Goal: Information Seeking & Learning: Learn about a topic

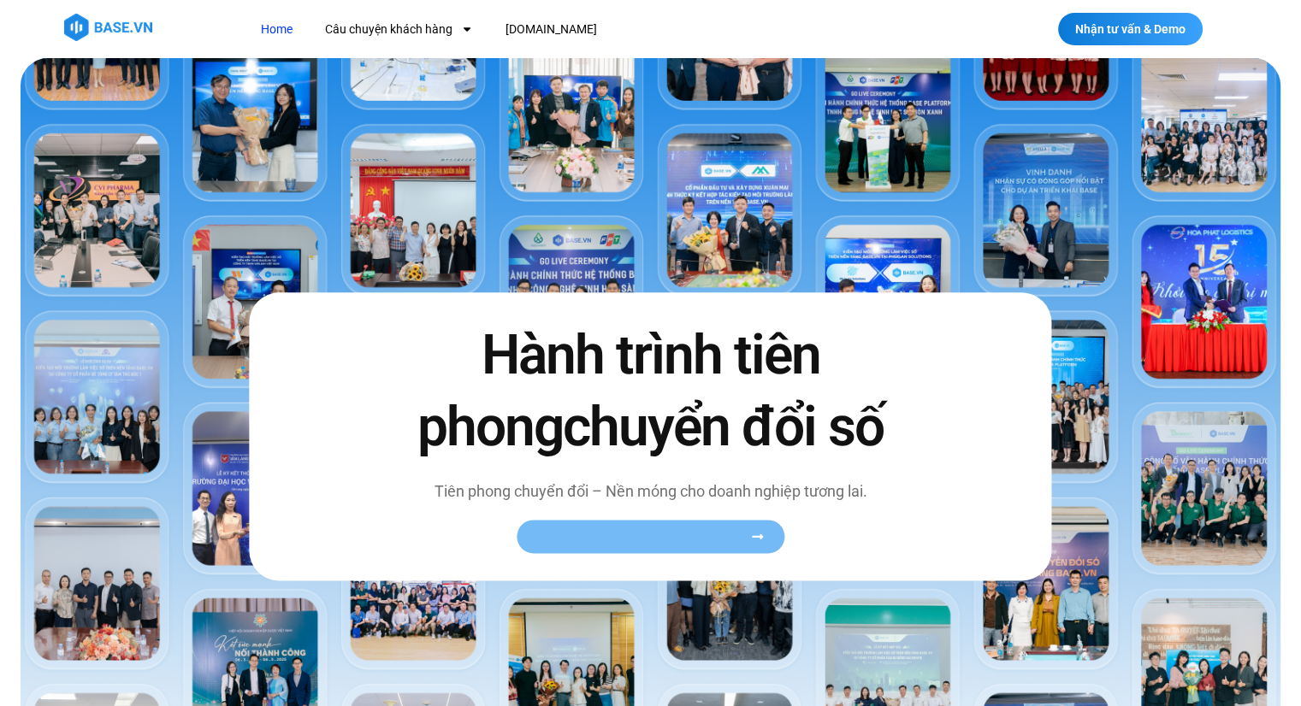
click at [736, 530] on span "Xem toàn bộ câu chuyện khách hàng" at bounding box center [642, 536] width 210 height 13
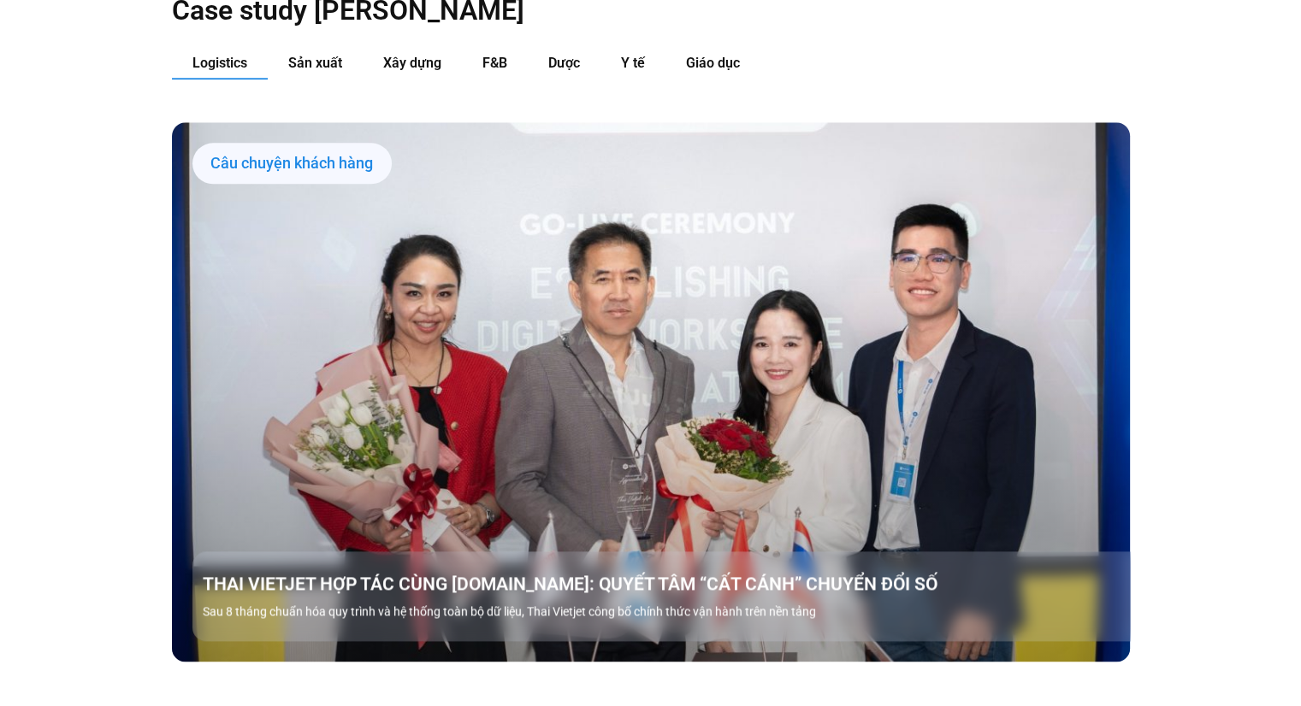
scroll to position [1796, 0]
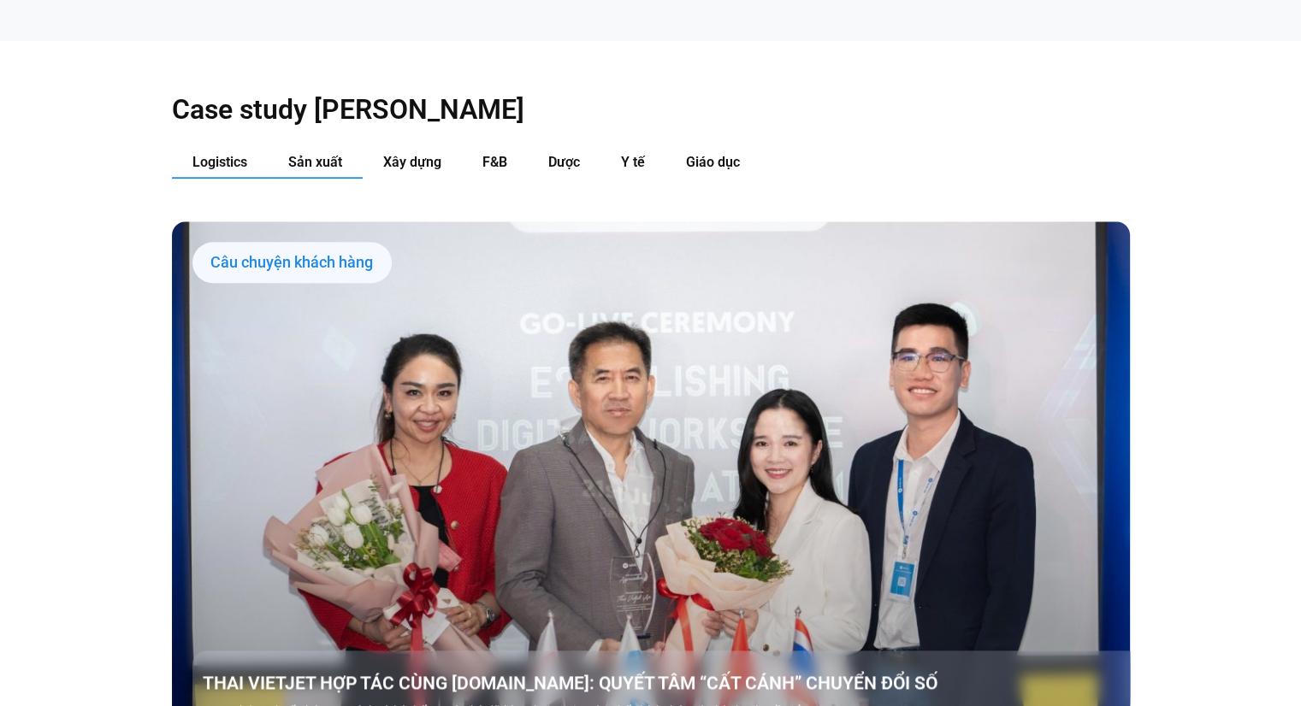
click at [344, 147] on button "Sản xuất" at bounding box center [315, 163] width 95 height 32
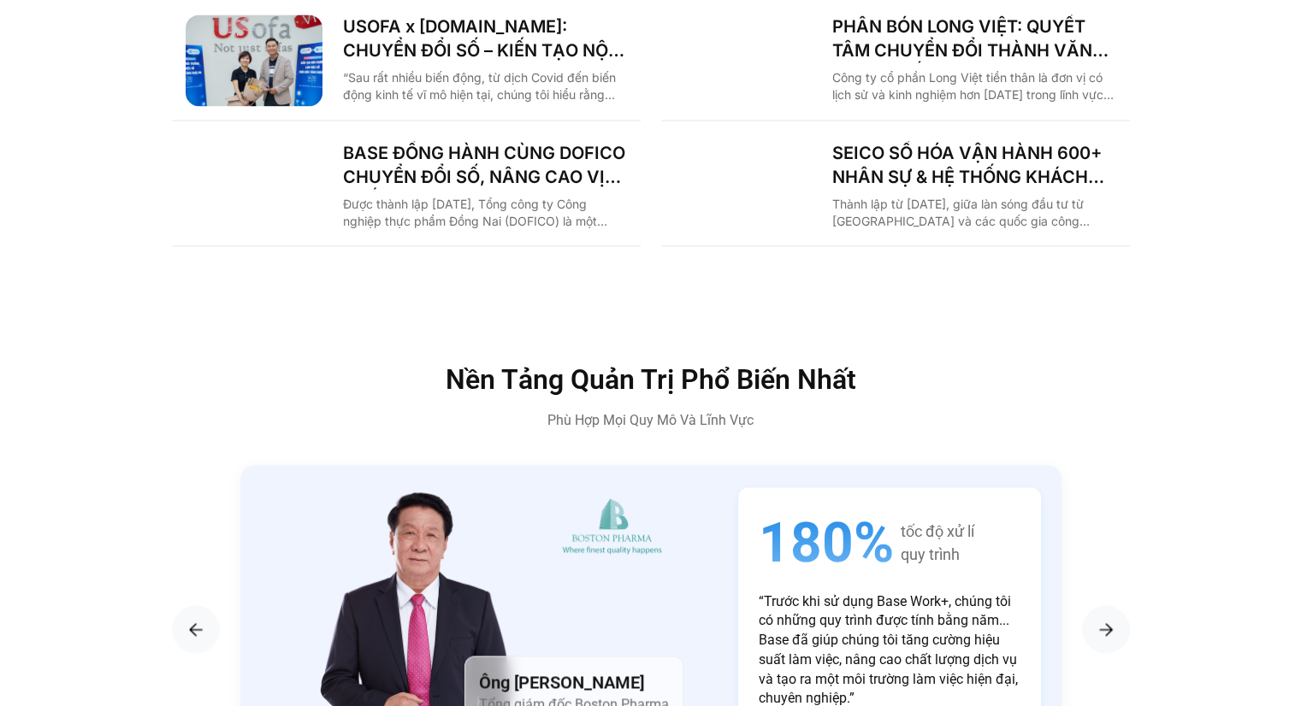
scroll to position [2793, 0]
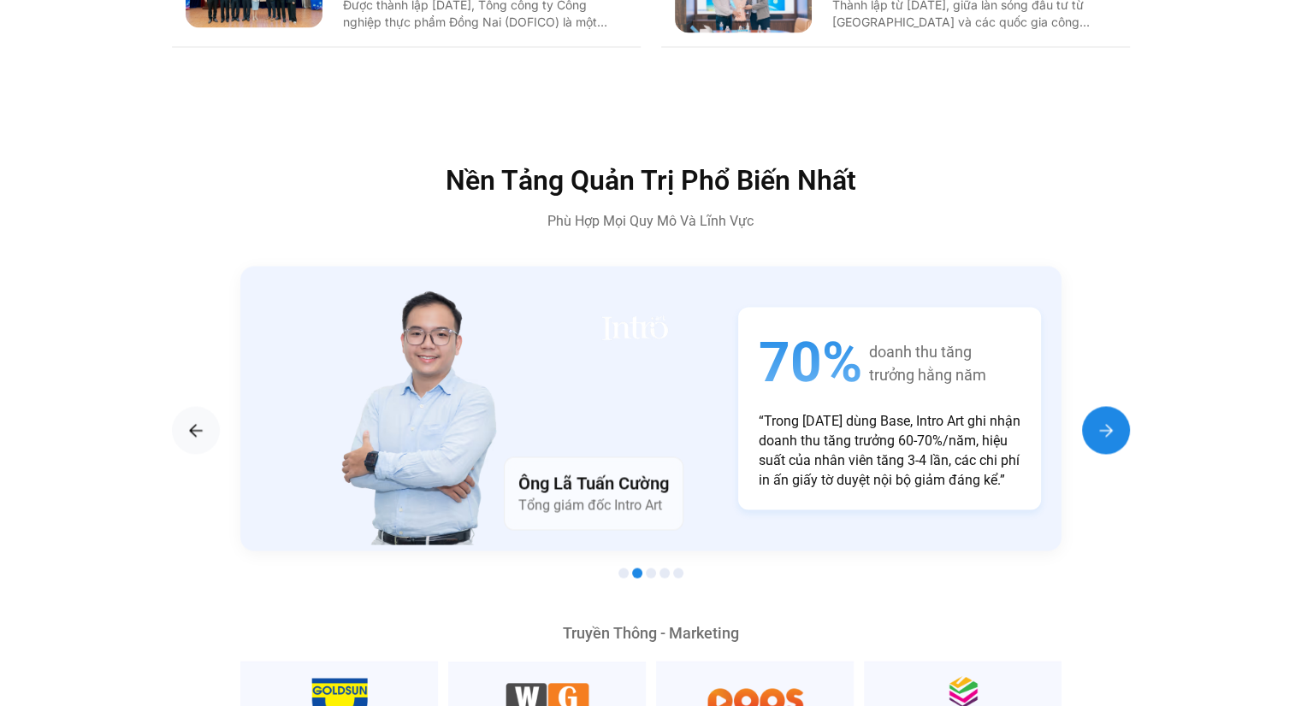
click at [1100, 420] on img "Next slide" at bounding box center [1106, 430] width 21 height 21
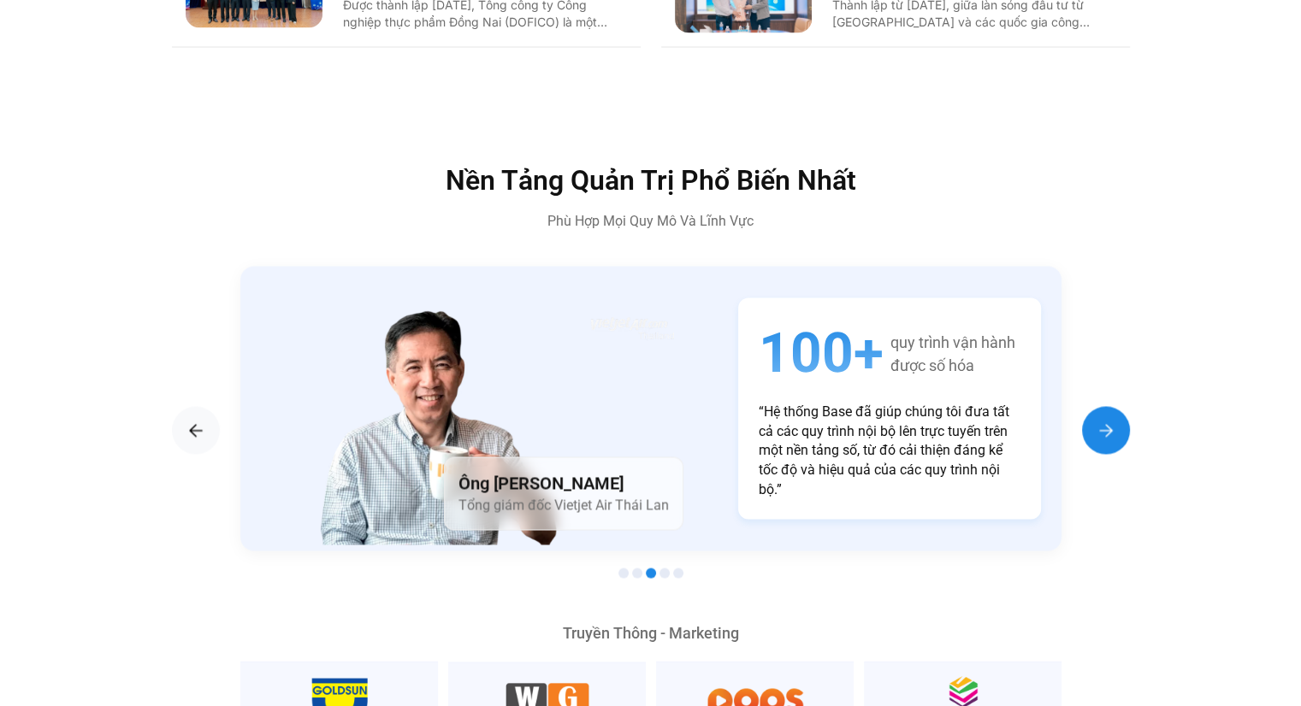
click at [1100, 420] on img "Next slide" at bounding box center [1106, 430] width 21 height 21
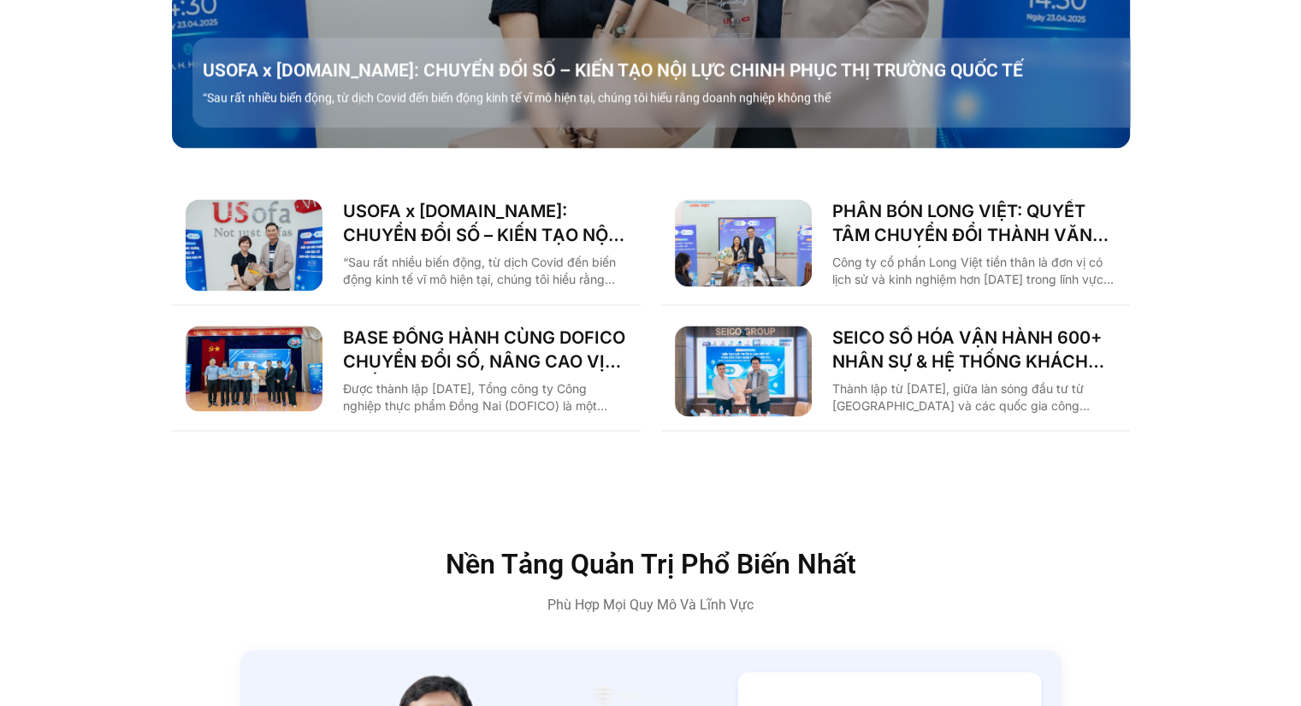
scroll to position [2395, 0]
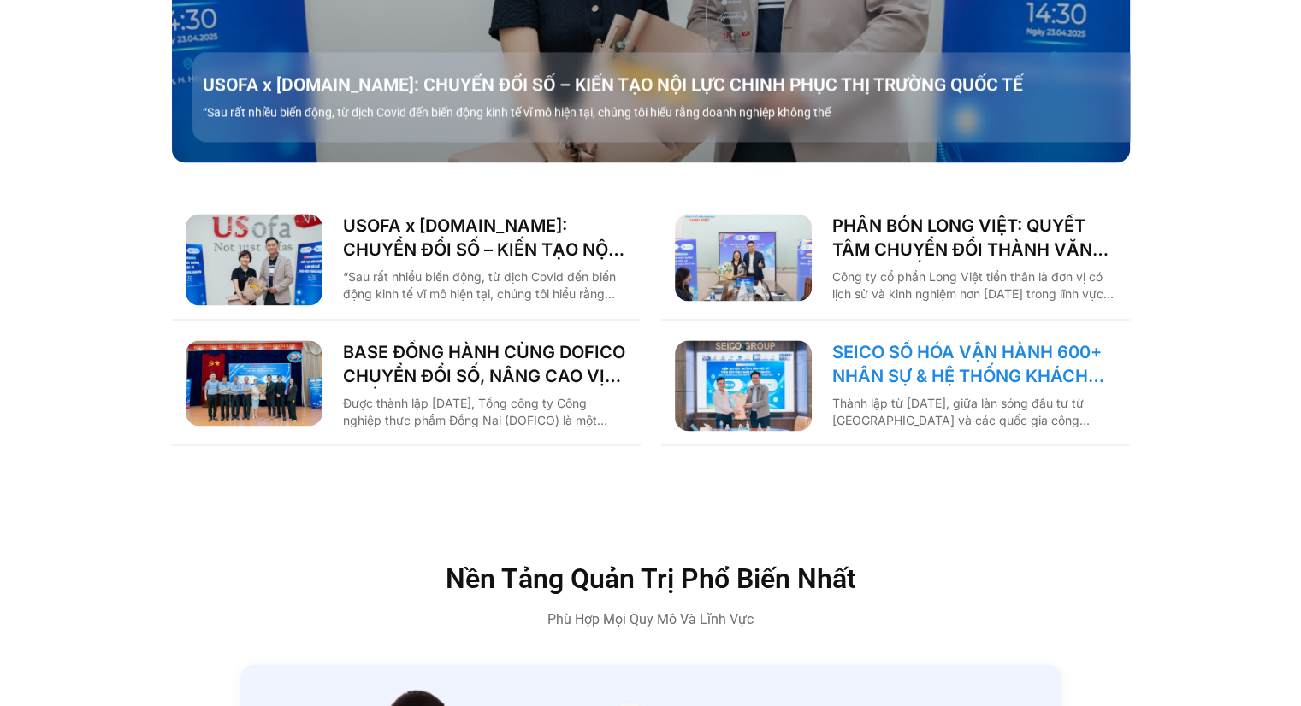
click at [1079, 340] on link "SEICO SỐ HÓA VẬN HÀNH 600+ NHÂN SỰ & HỆ THỐNG KHÁCH HÀNG CÙNG [DOMAIN_NAME]" at bounding box center [974, 364] width 284 height 48
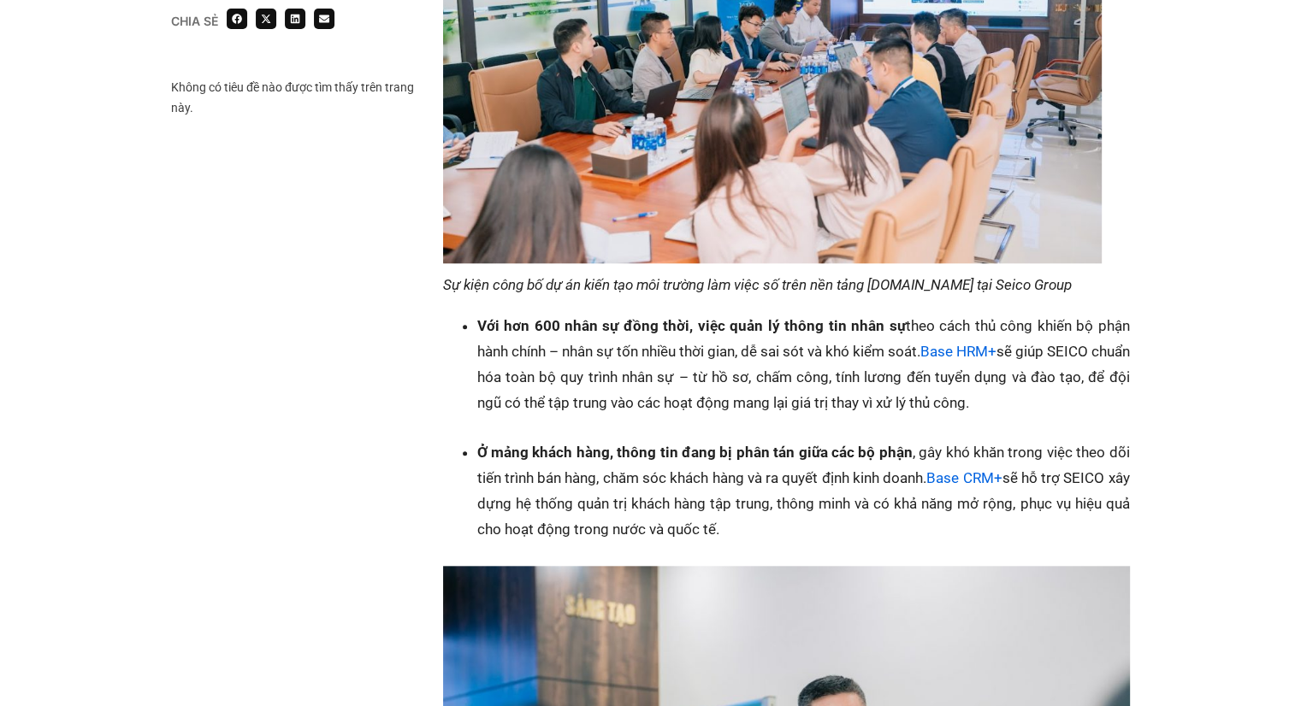
scroll to position [1596, 0]
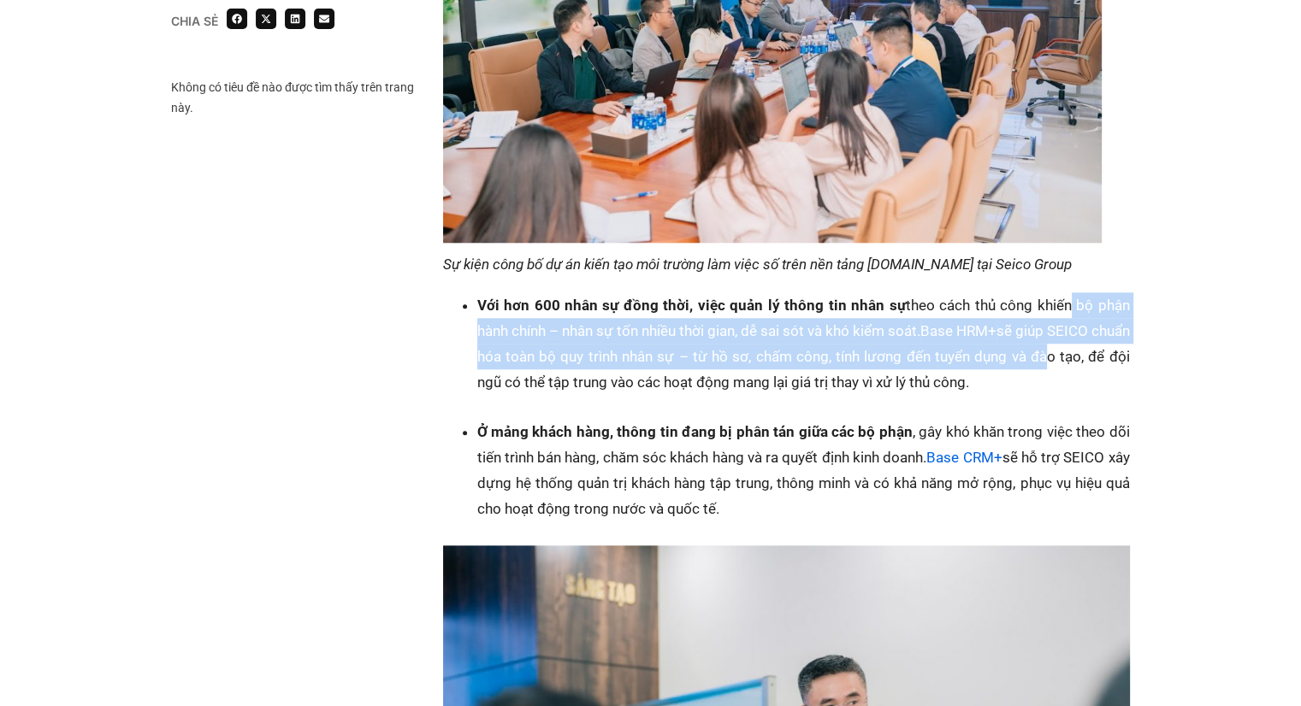
drag, startPoint x: 1067, startPoint y: 281, endPoint x: 1069, endPoint y: 327, distance: 45.4
click at [1069, 327] on li "Với hơn 600 nhân sự đồng thời, việc quản lý thông tin nhân sự theo cách thủ côn…" at bounding box center [803, 344] width 653 height 103
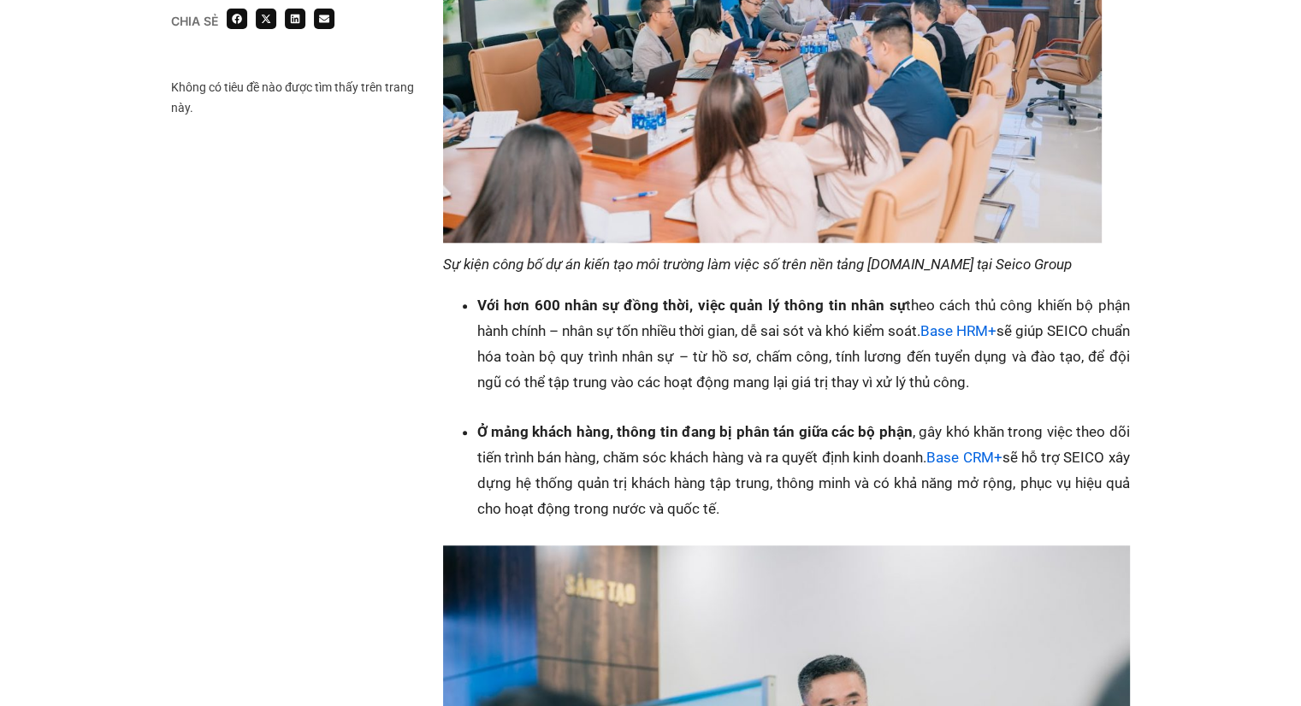
click at [996, 322] on link "Base HRM+" at bounding box center [958, 330] width 76 height 17
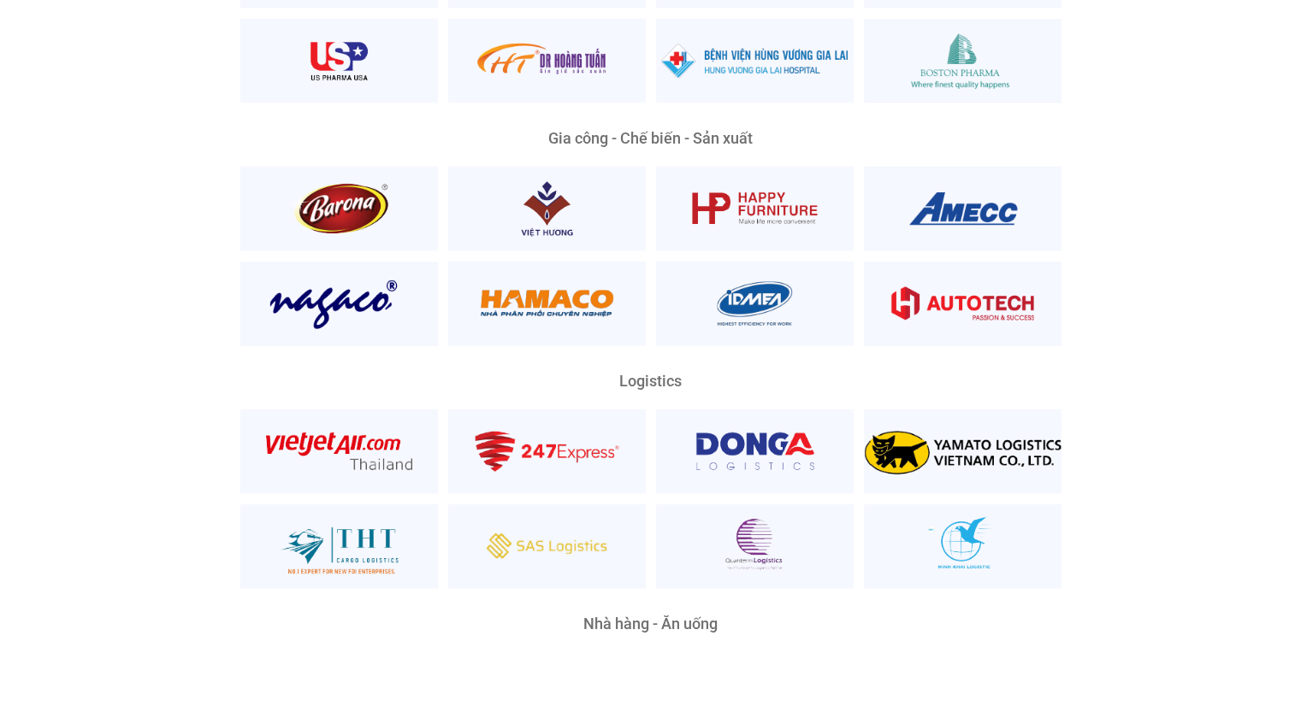
scroll to position [3784, 0]
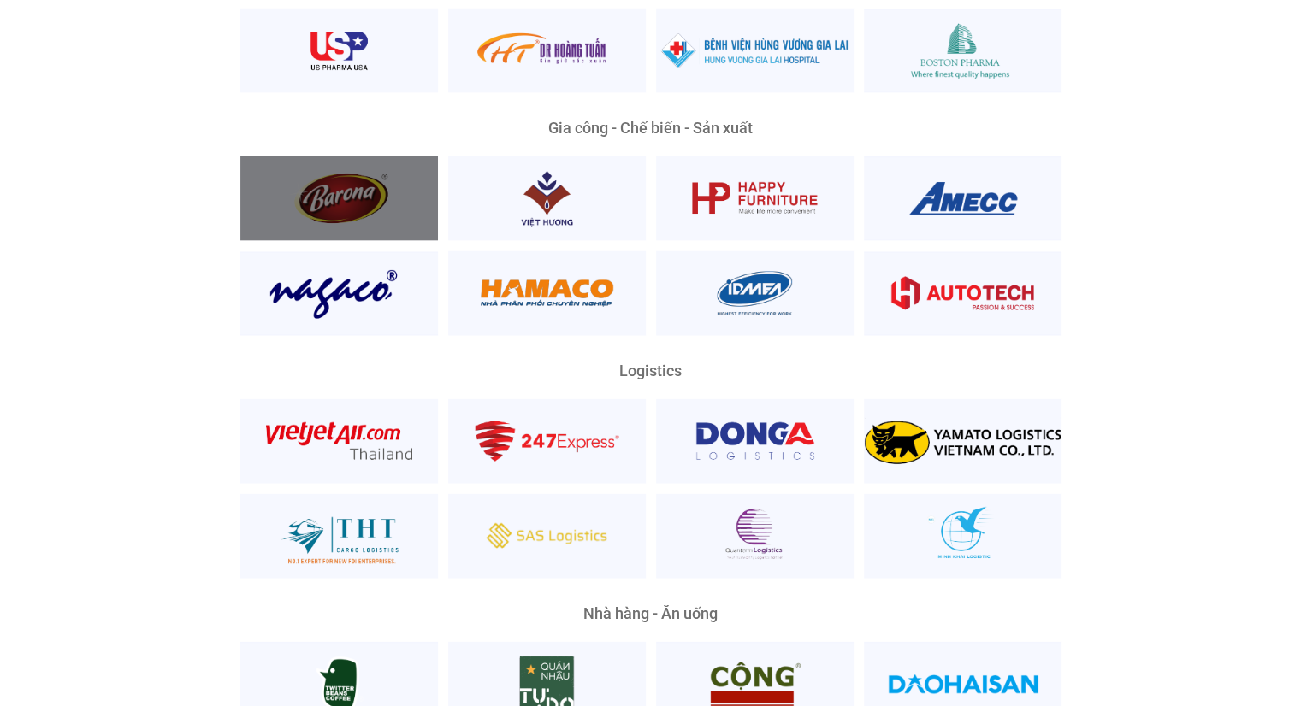
click at [379, 179] on div at bounding box center [339, 199] width 198 height 85
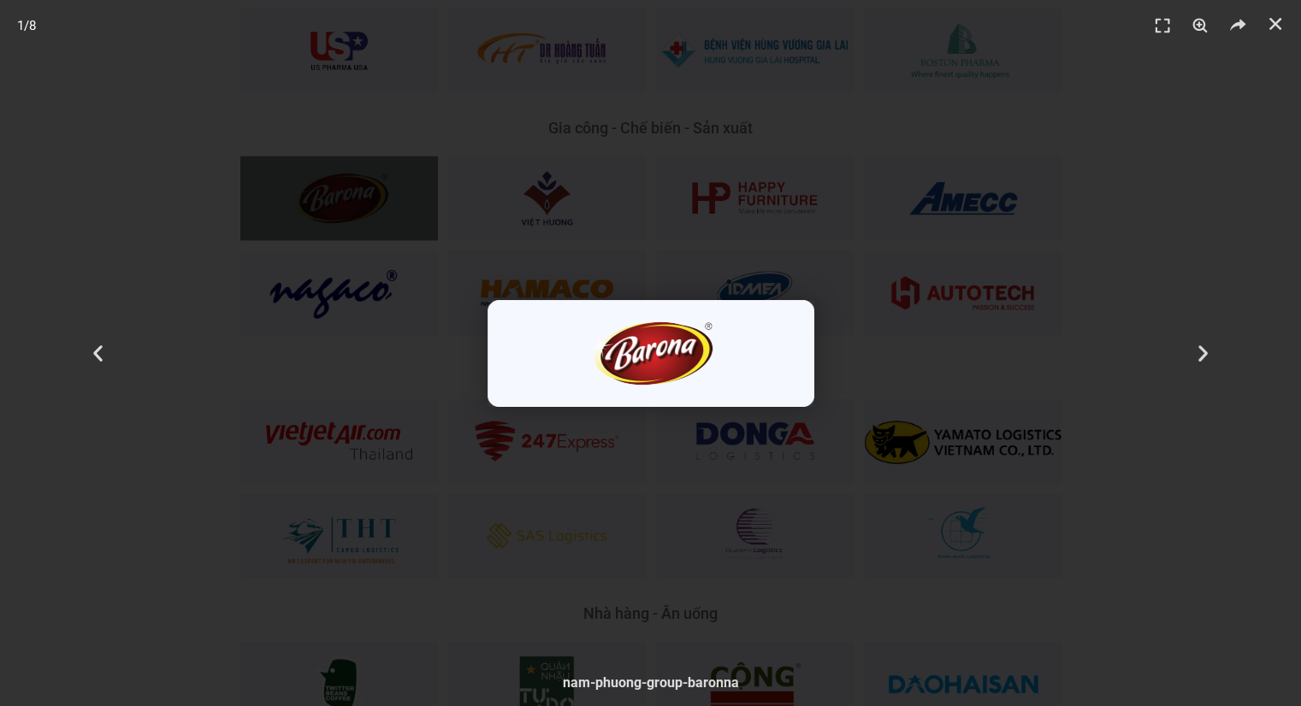
click at [773, 247] on div "1 / 8" at bounding box center [650, 353] width 1181 height 587
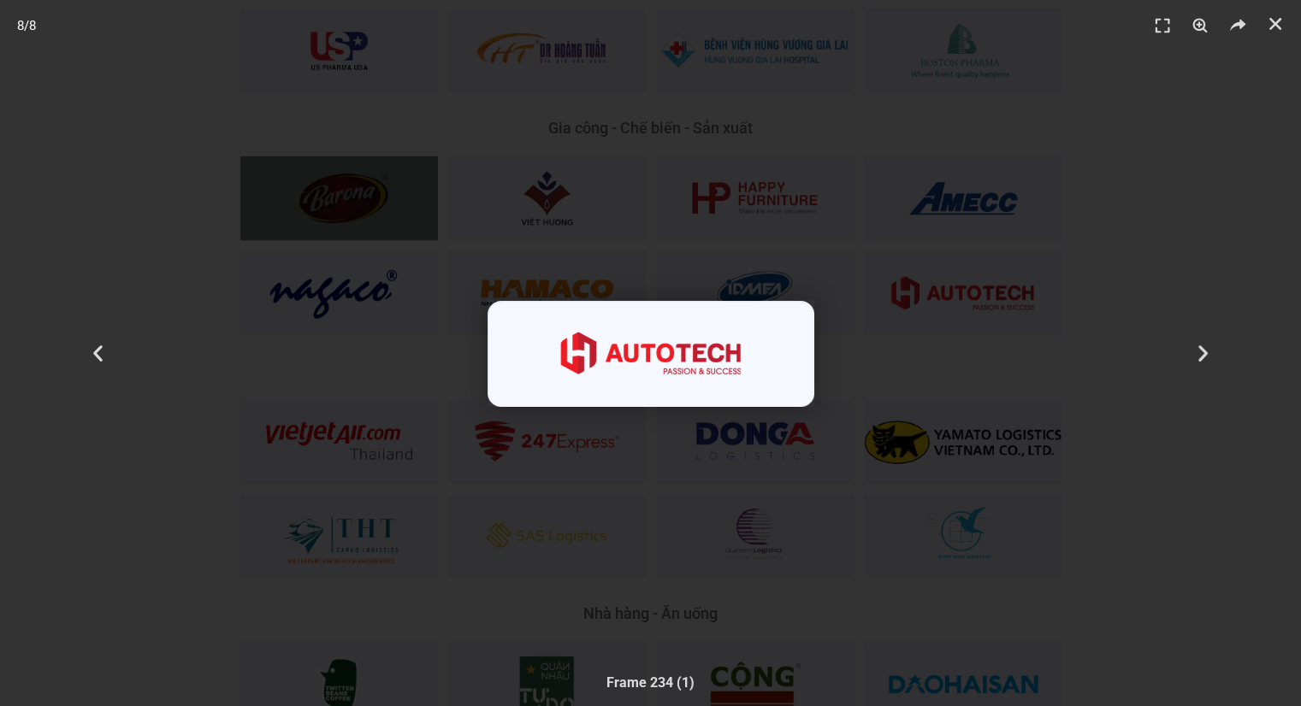
click at [773, 247] on div "8 / 8" at bounding box center [650, 353] width 1181 height 587
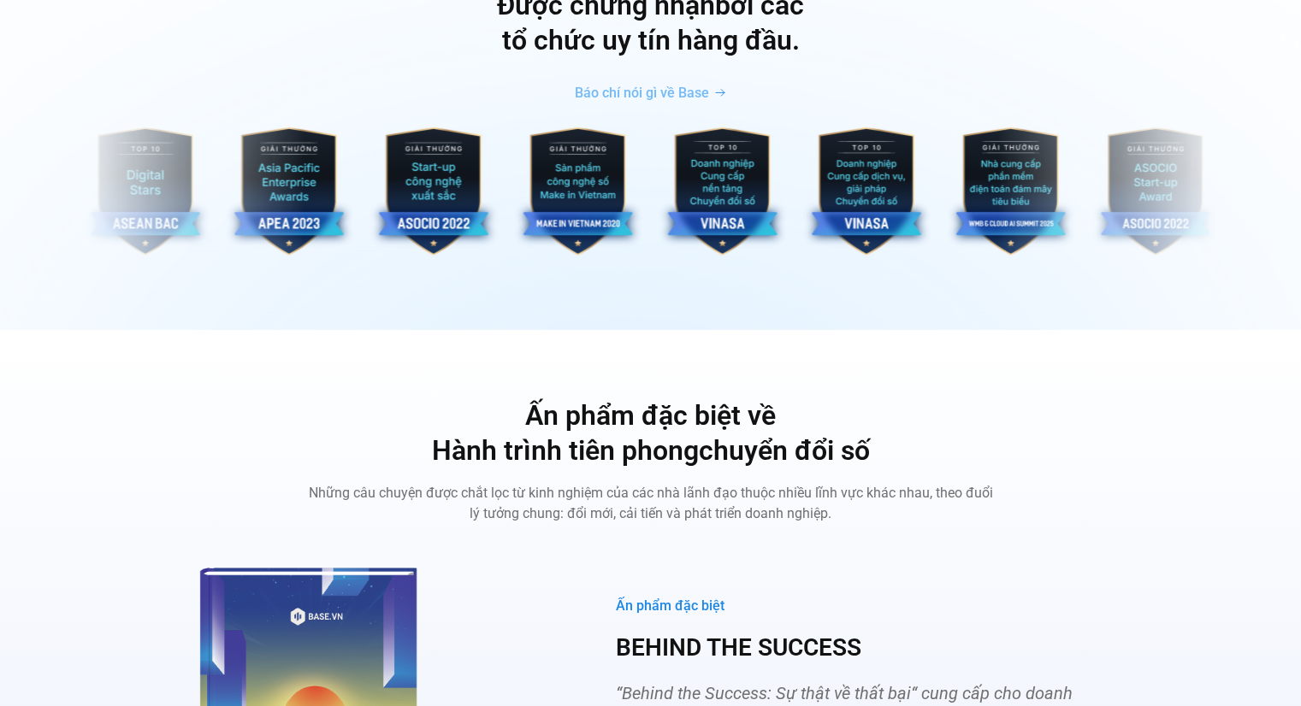
scroll to position [5779, 0]
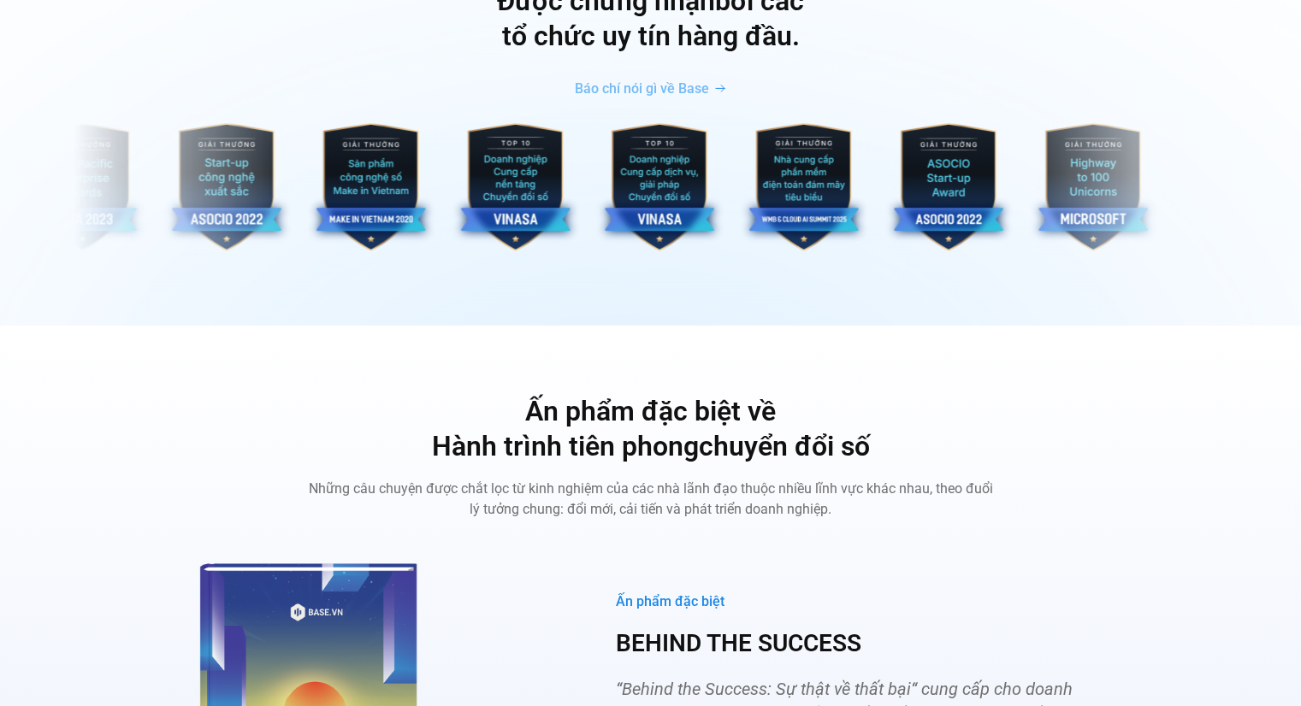
click at [315, 181] on img "3 / 10" at bounding box center [371, 187] width 128 height 128
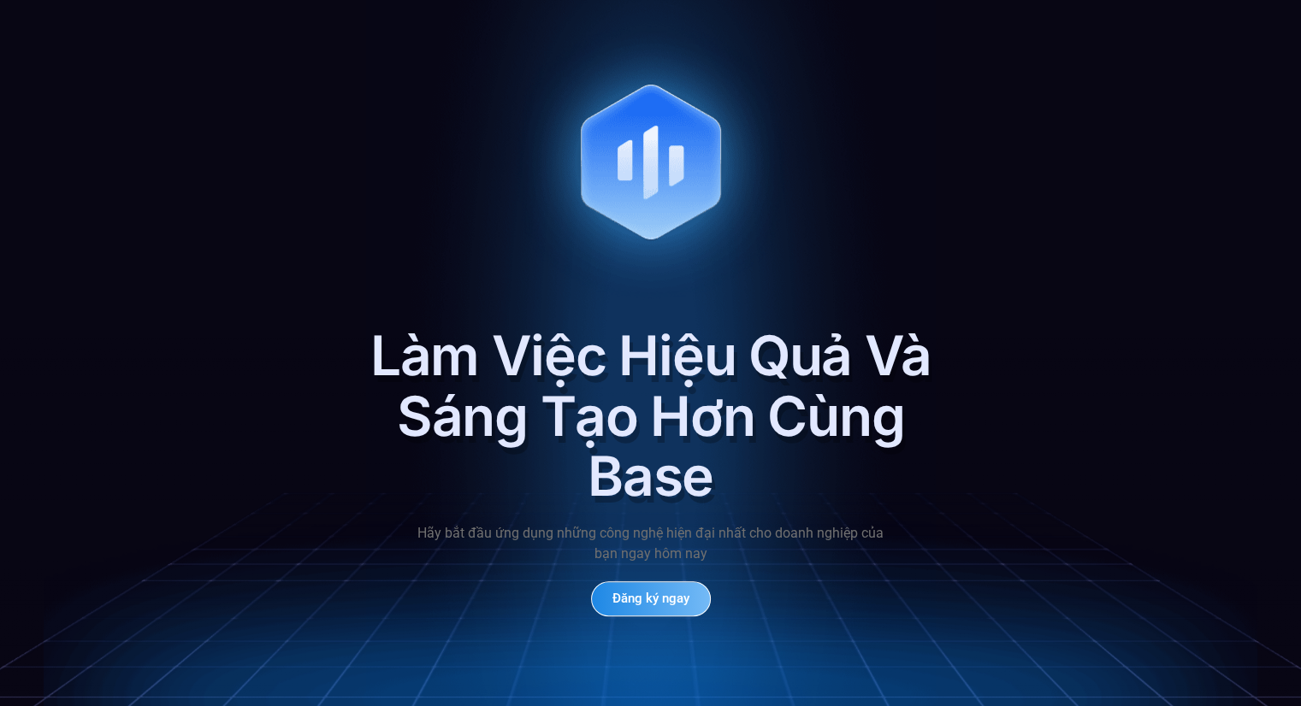
scroll to position [8177, 0]
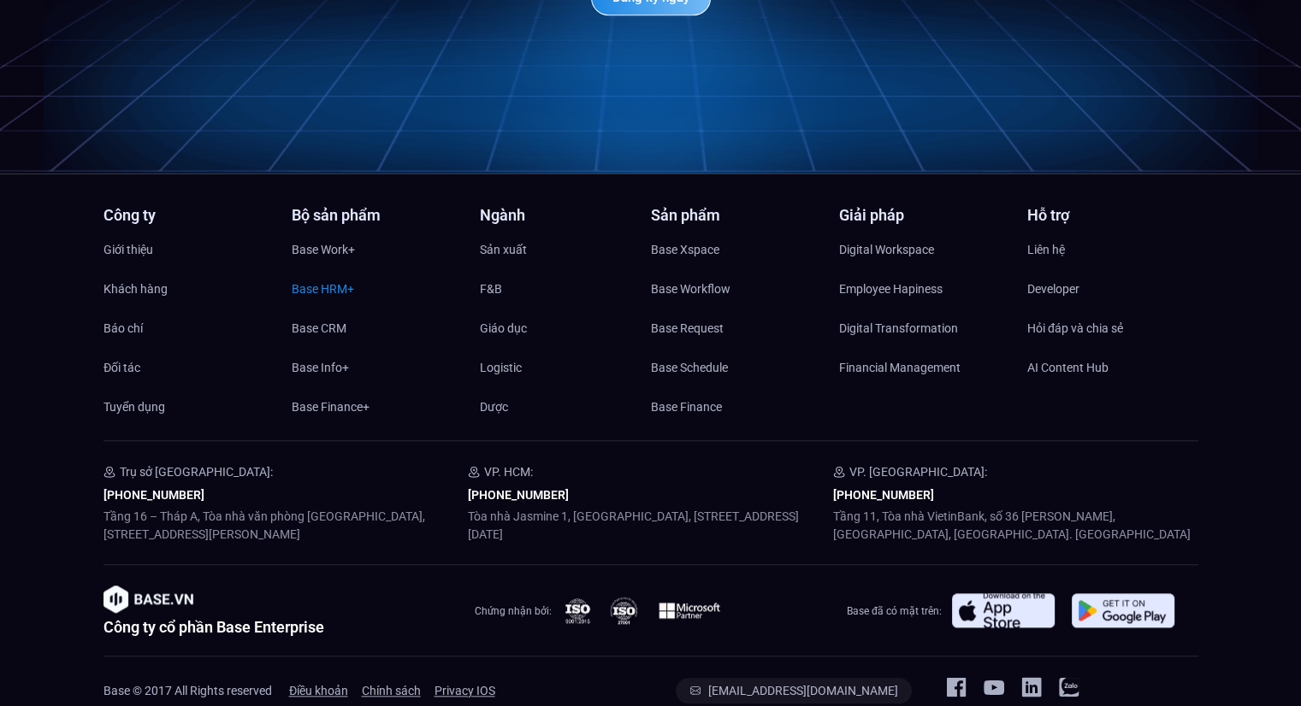
click at [346, 276] on span "Base HRM+" at bounding box center [323, 289] width 62 height 26
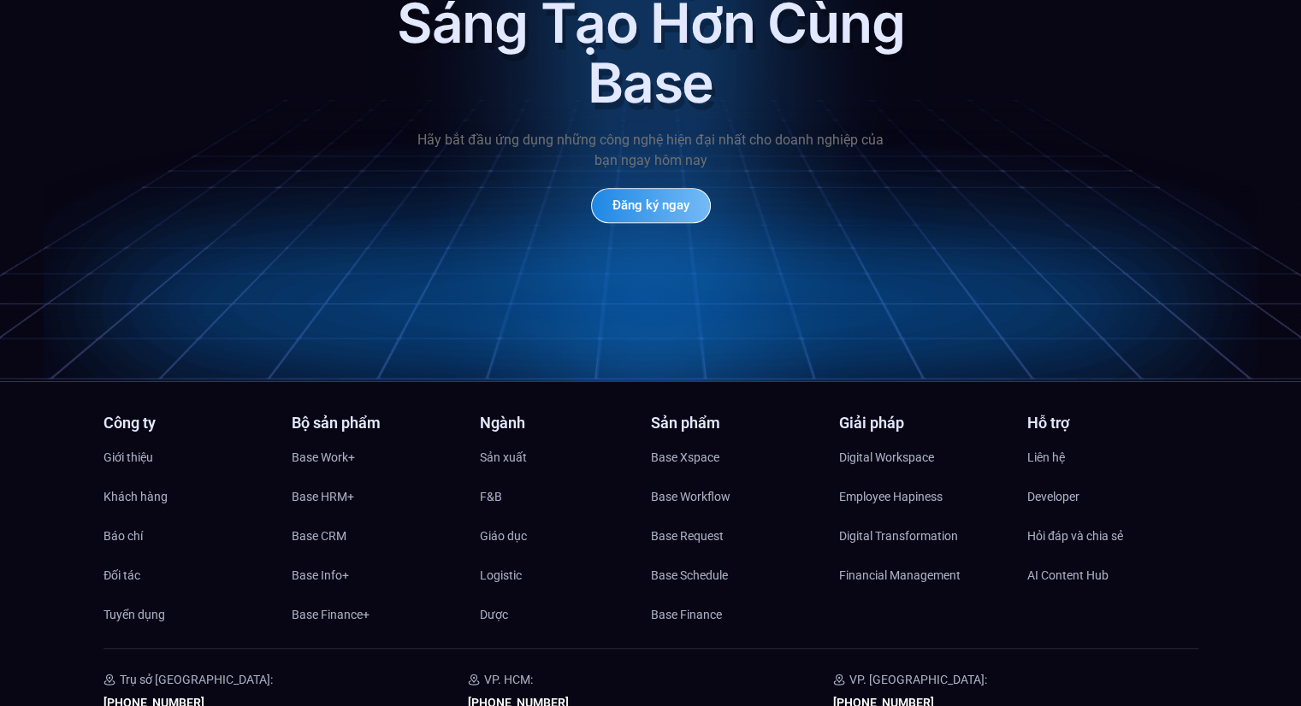
scroll to position [8177, 0]
